Goal: Find specific page/section: Find specific page/section

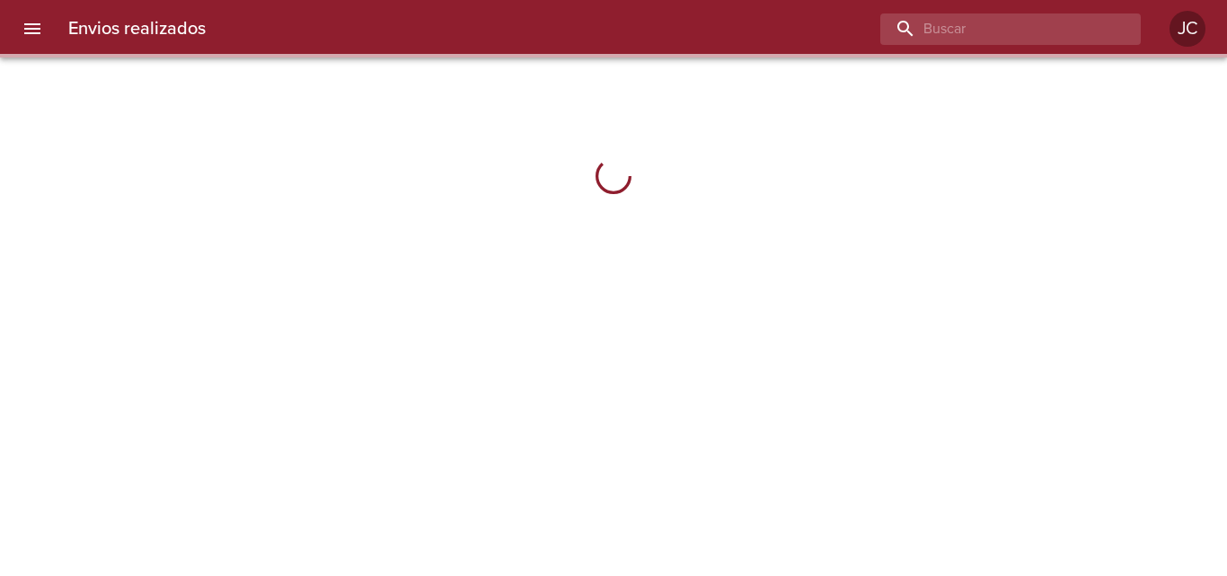
click at [1034, 35] on input "buscar" at bounding box center [995, 28] width 230 height 31
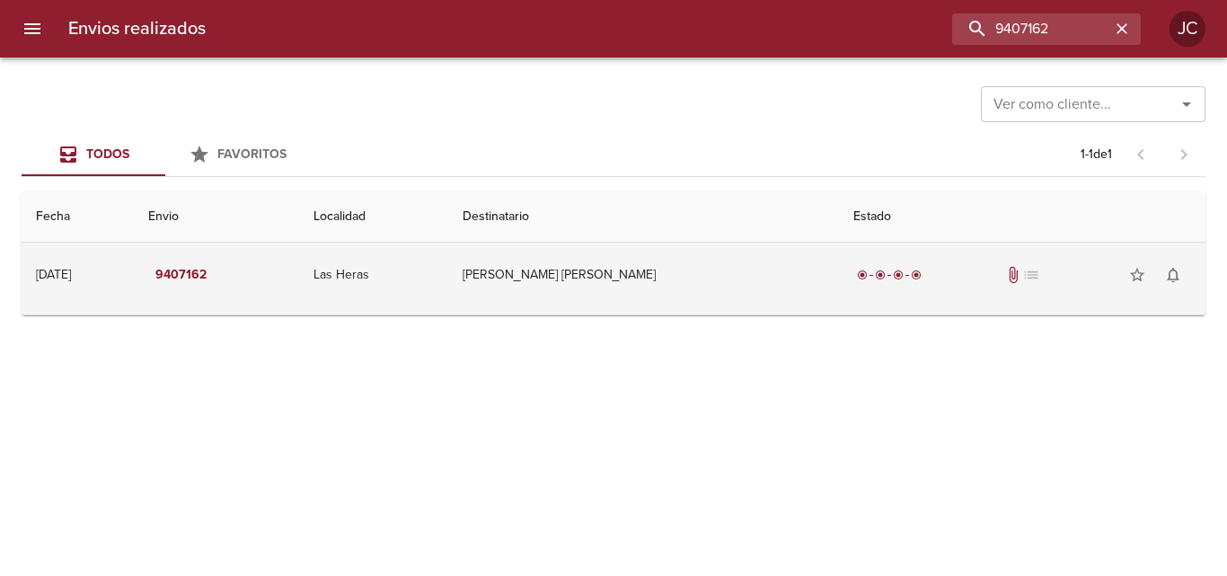
click at [783, 281] on td "[PERSON_NAME] [PERSON_NAME]" at bounding box center [643, 275] width 391 height 65
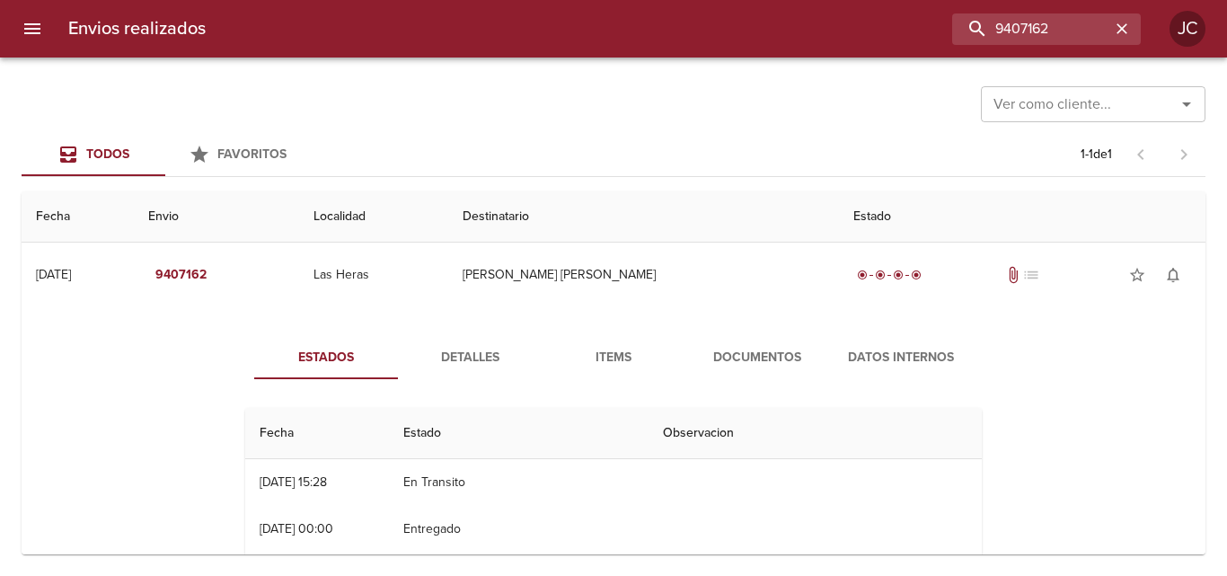
click at [767, 347] on span "Documentos" at bounding box center [757, 358] width 122 height 22
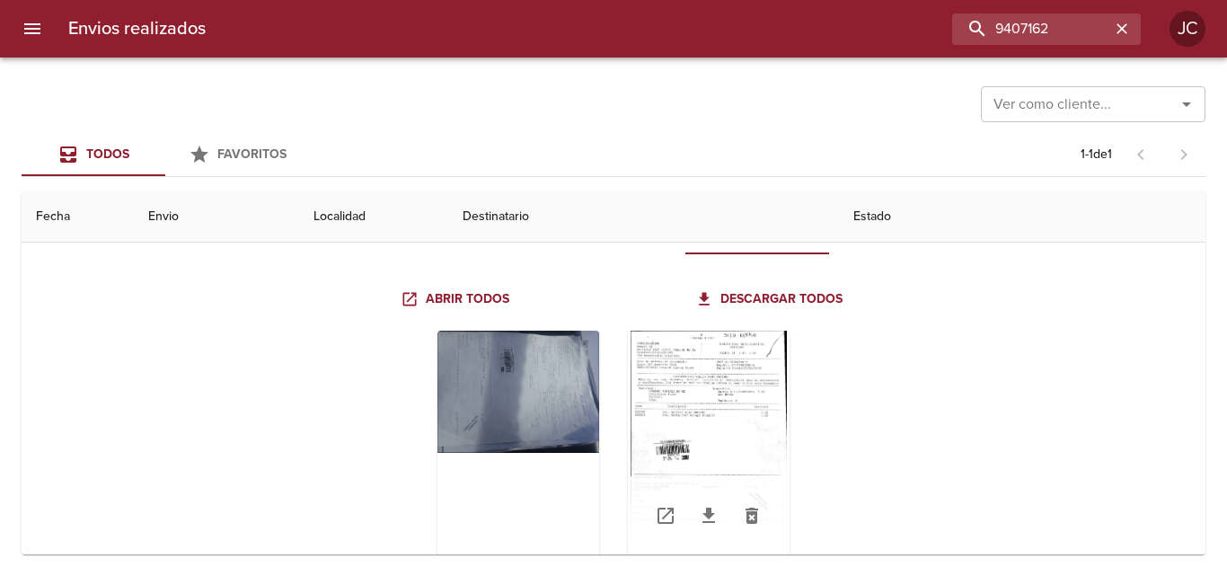
scroll to position [177, 0]
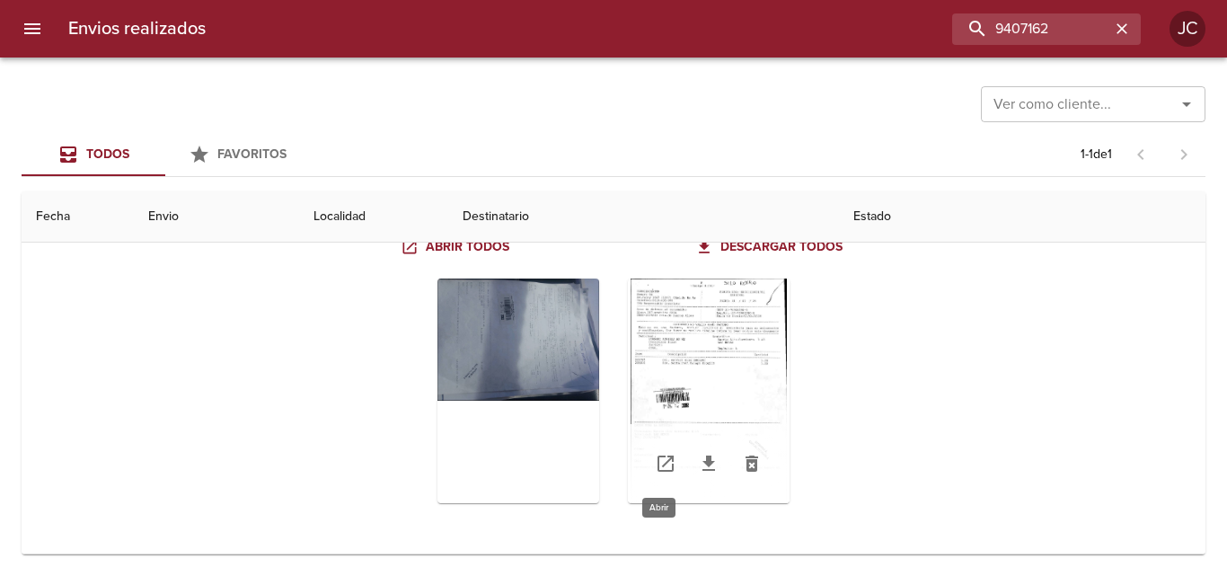
click at [666, 455] on icon "Tabla de envíos del cliente" at bounding box center [665, 463] width 16 height 16
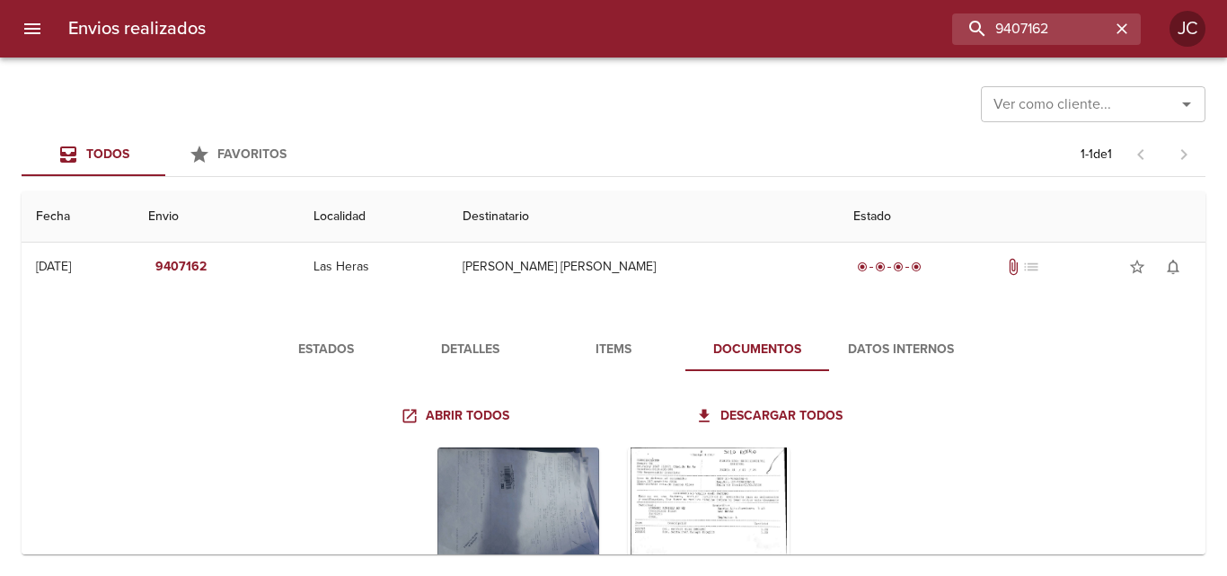
scroll to position [0, 0]
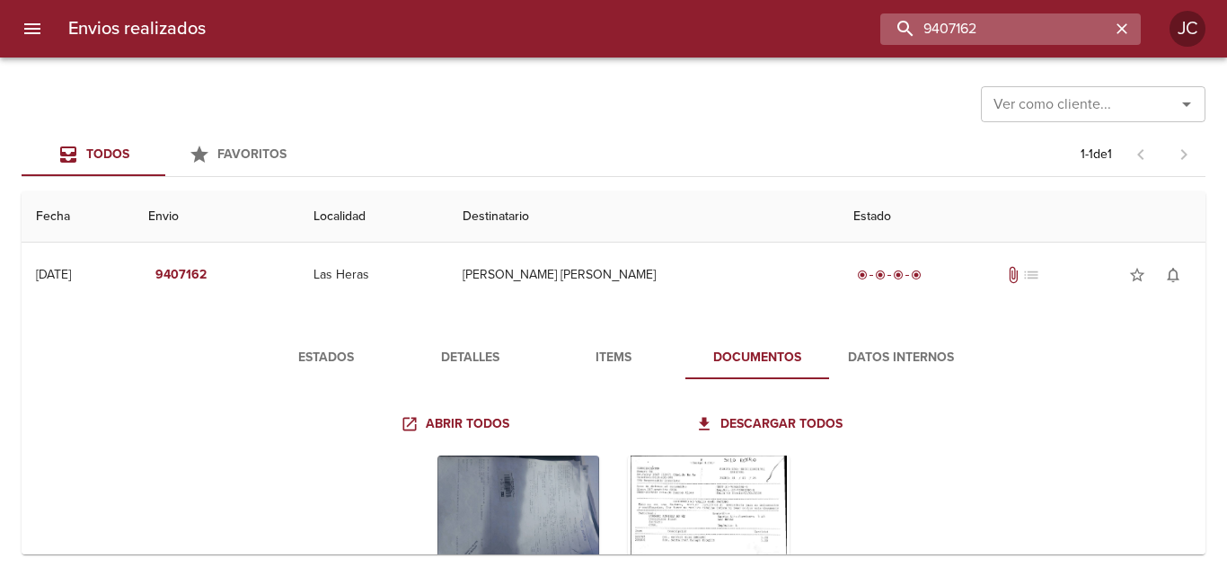
click at [1046, 31] on input "9407162" at bounding box center [995, 28] width 230 height 31
click at [1047, 30] on input "9407162" at bounding box center [995, 28] width 230 height 31
type input "9440463"
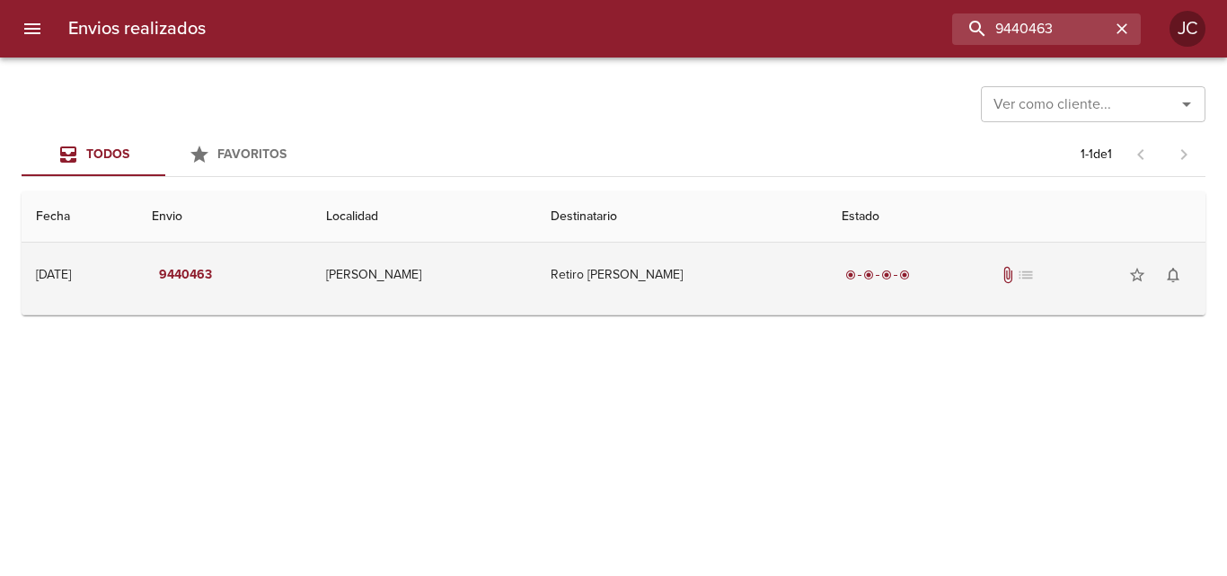
click at [718, 275] on td "Retiro [PERSON_NAME]" at bounding box center [681, 275] width 291 height 65
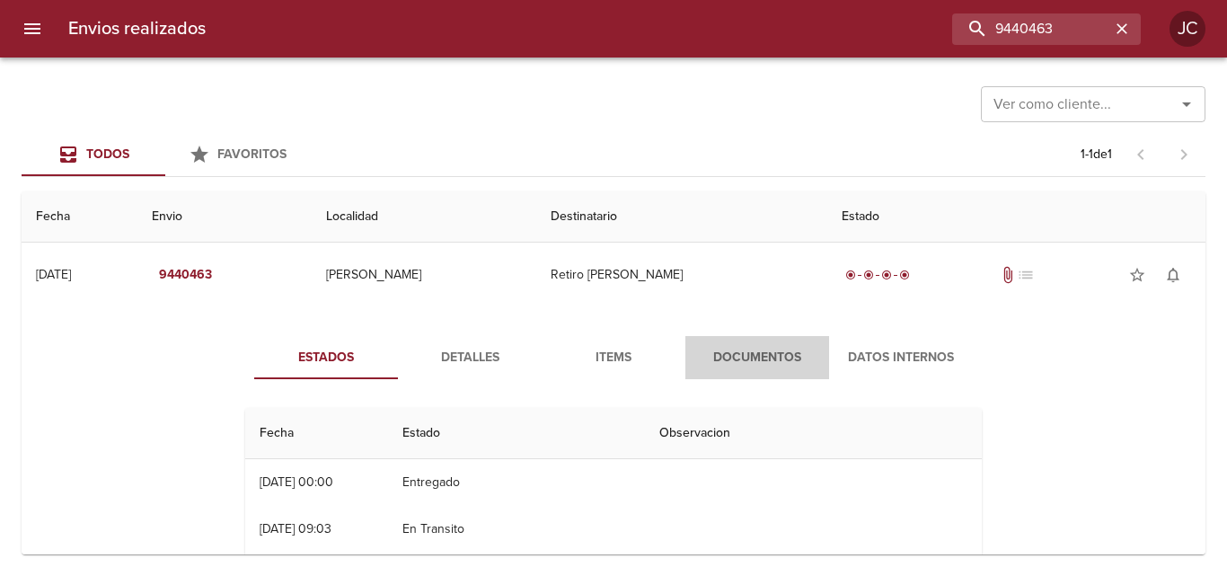
click at [743, 348] on span "Documentos" at bounding box center [757, 358] width 122 height 22
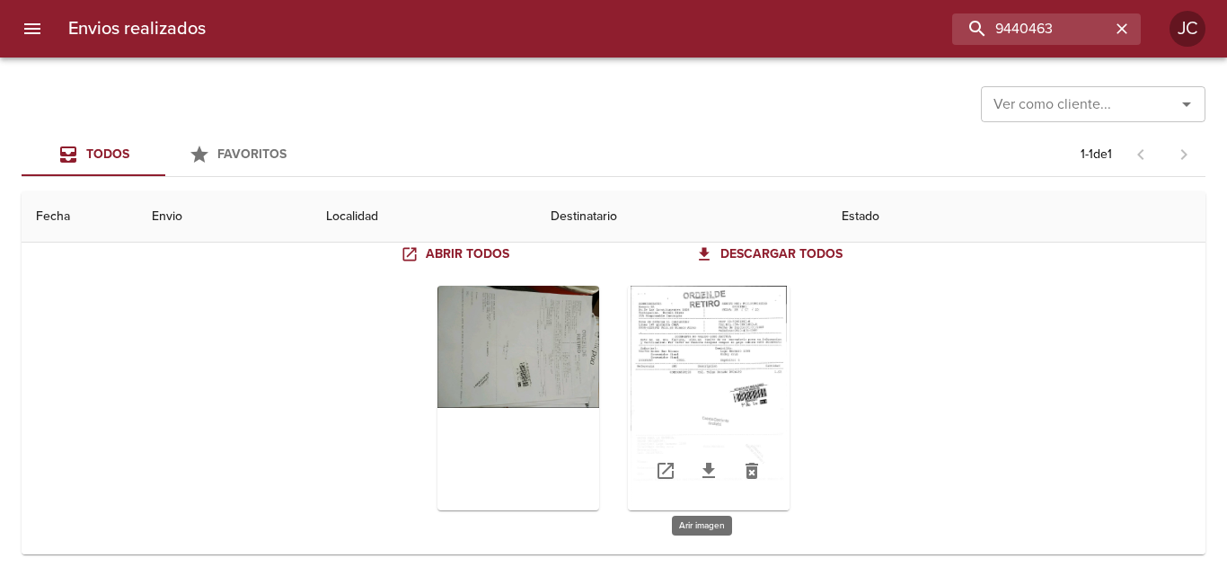
scroll to position [177, 0]
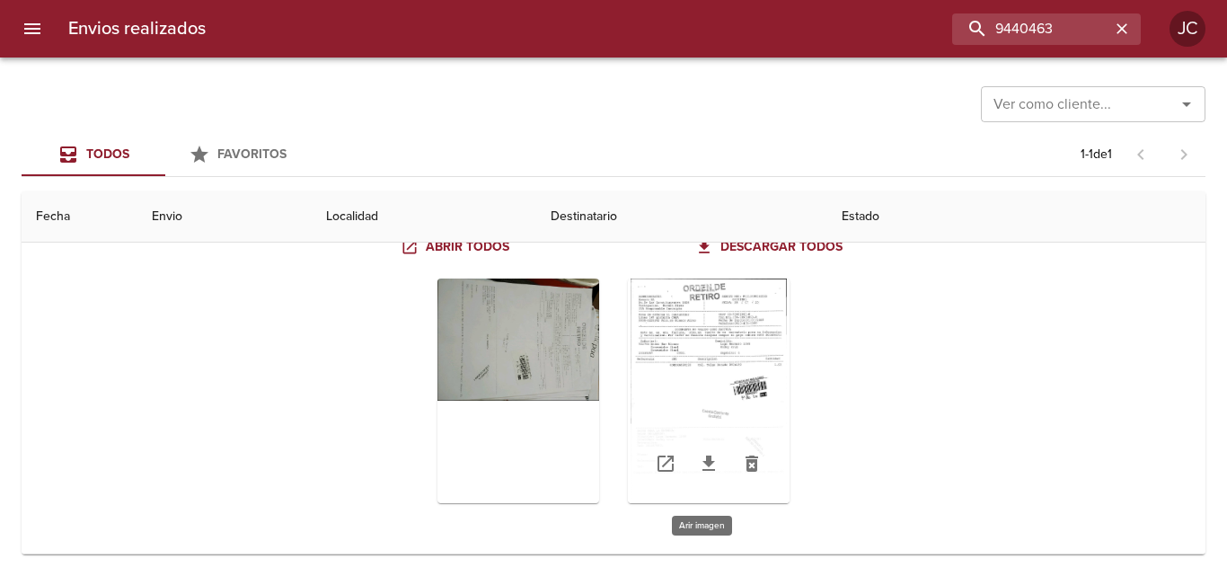
click at [668, 423] on div "Tabla de envíos del cliente" at bounding box center [709, 390] width 162 height 225
